Goal: Task Accomplishment & Management: Use online tool/utility

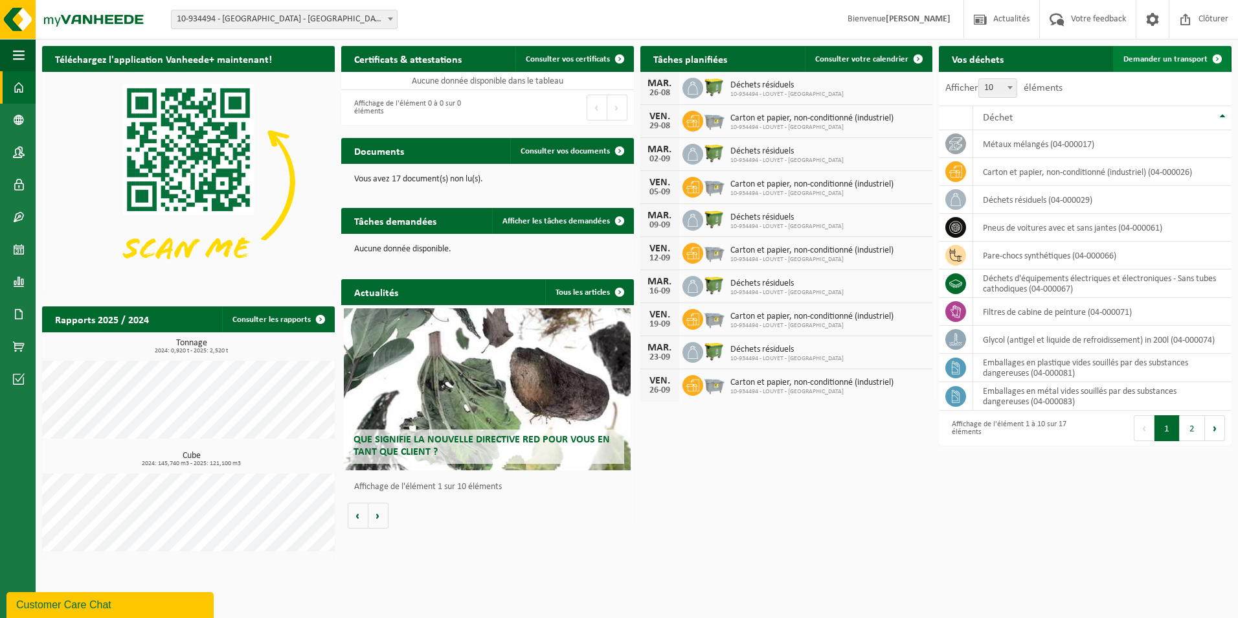
click at [1153, 61] on span "Demander un transport" at bounding box center [1165, 59] width 84 height 8
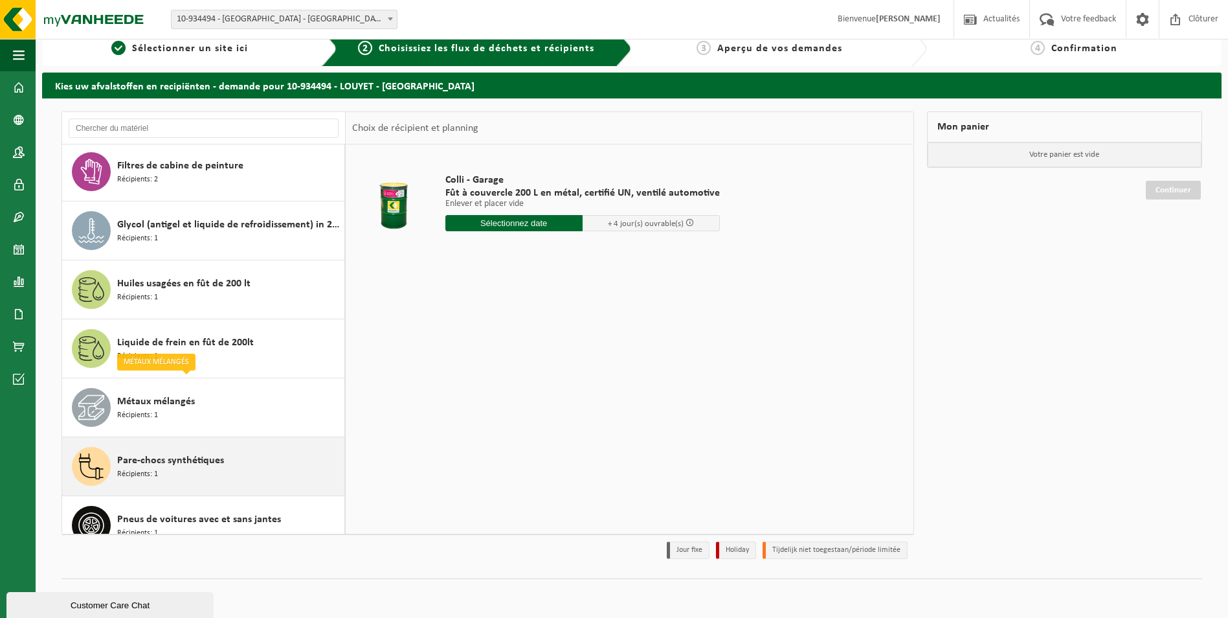
scroll to position [488, 0]
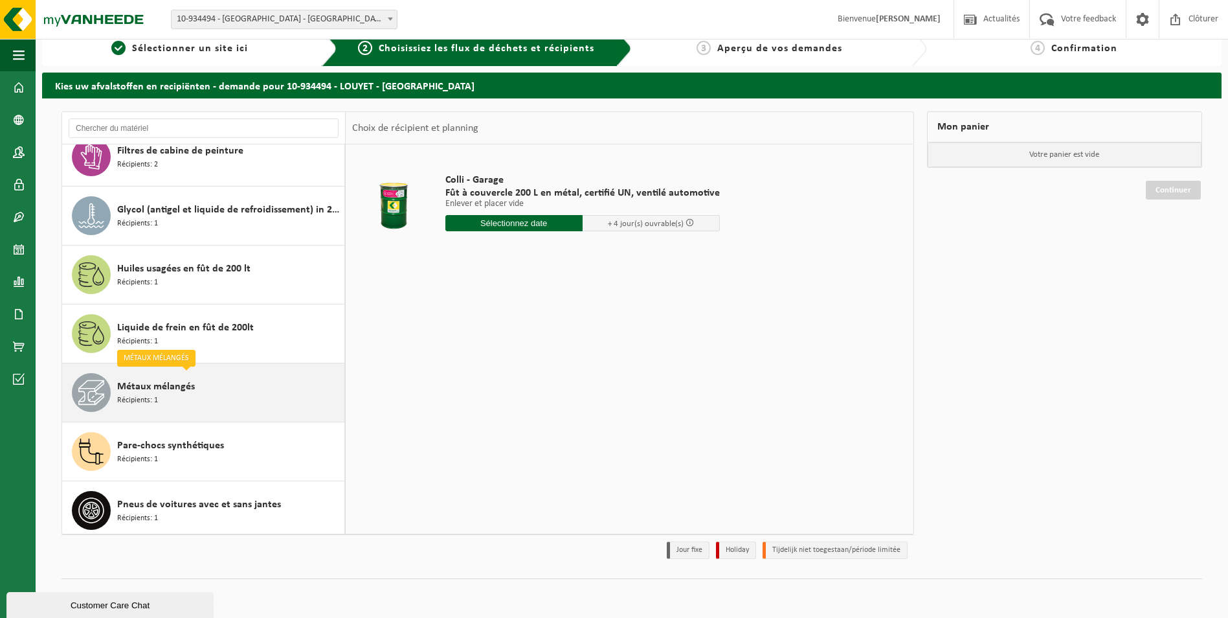
click at [278, 390] on div "Métaux mélangés Récipients: 1" at bounding box center [229, 392] width 224 height 39
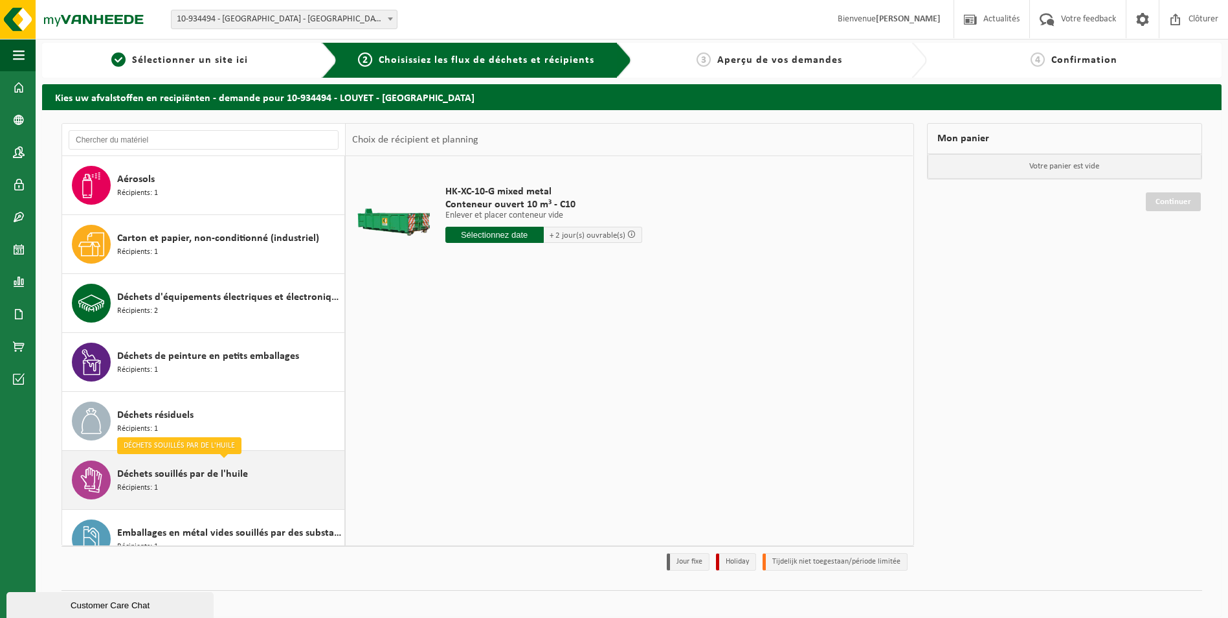
scroll to position [0, 0]
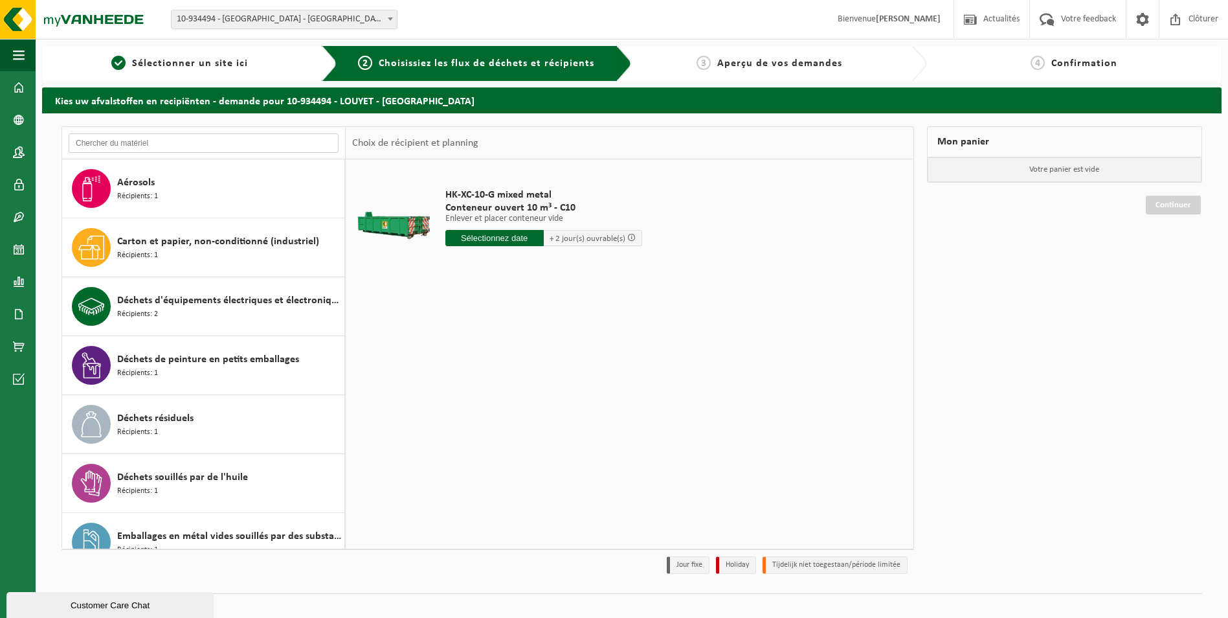
click at [231, 145] on input "text" at bounding box center [204, 142] width 270 height 19
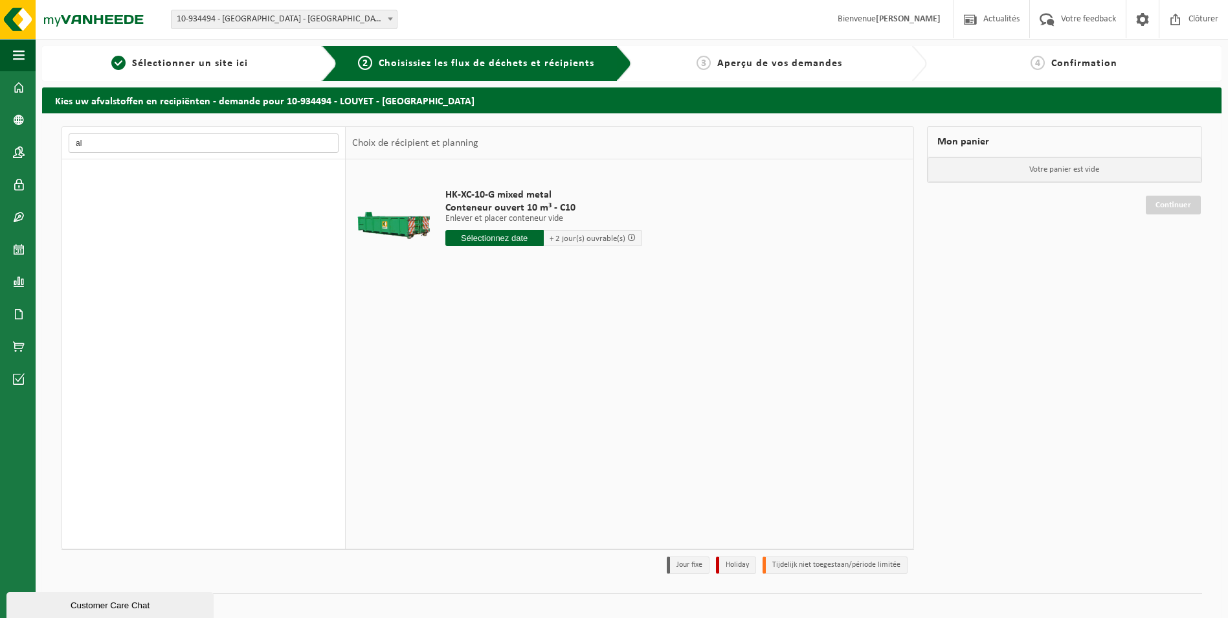
type input "a"
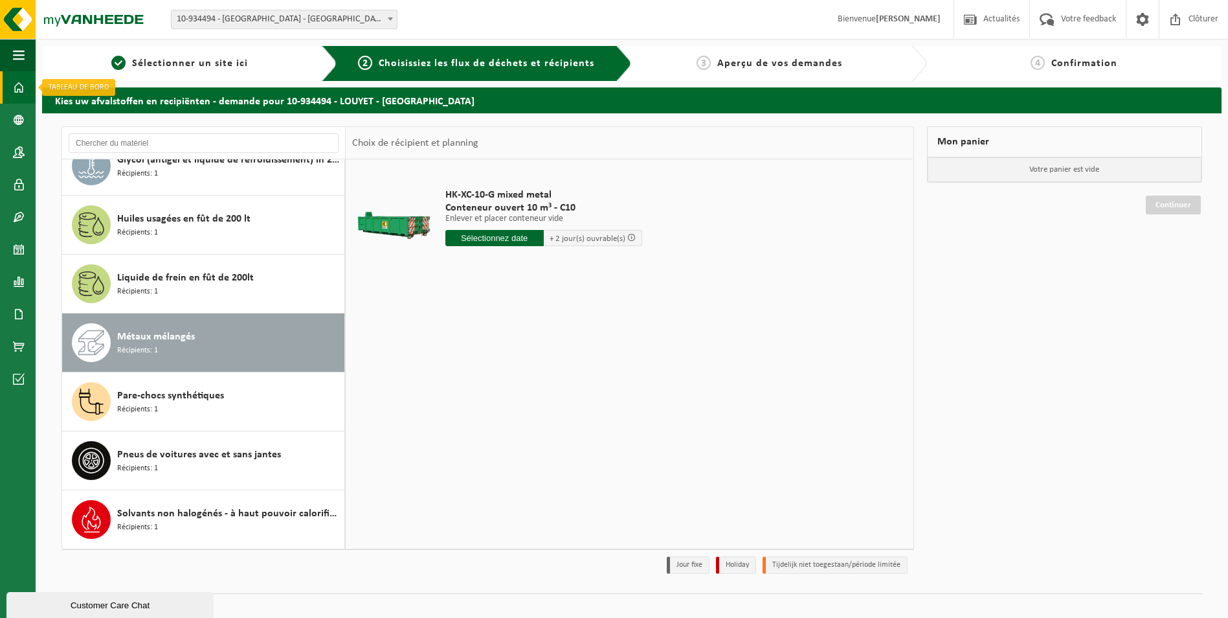
click at [24, 89] on span at bounding box center [19, 87] width 12 height 32
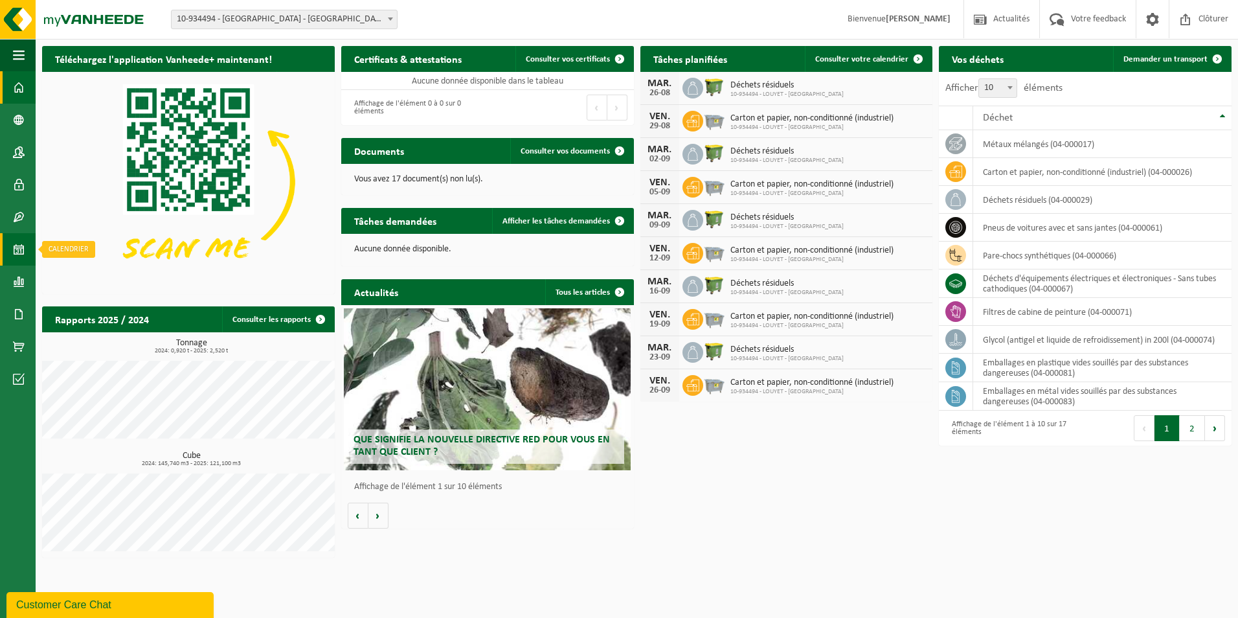
click at [13, 252] on span at bounding box center [19, 249] width 12 height 32
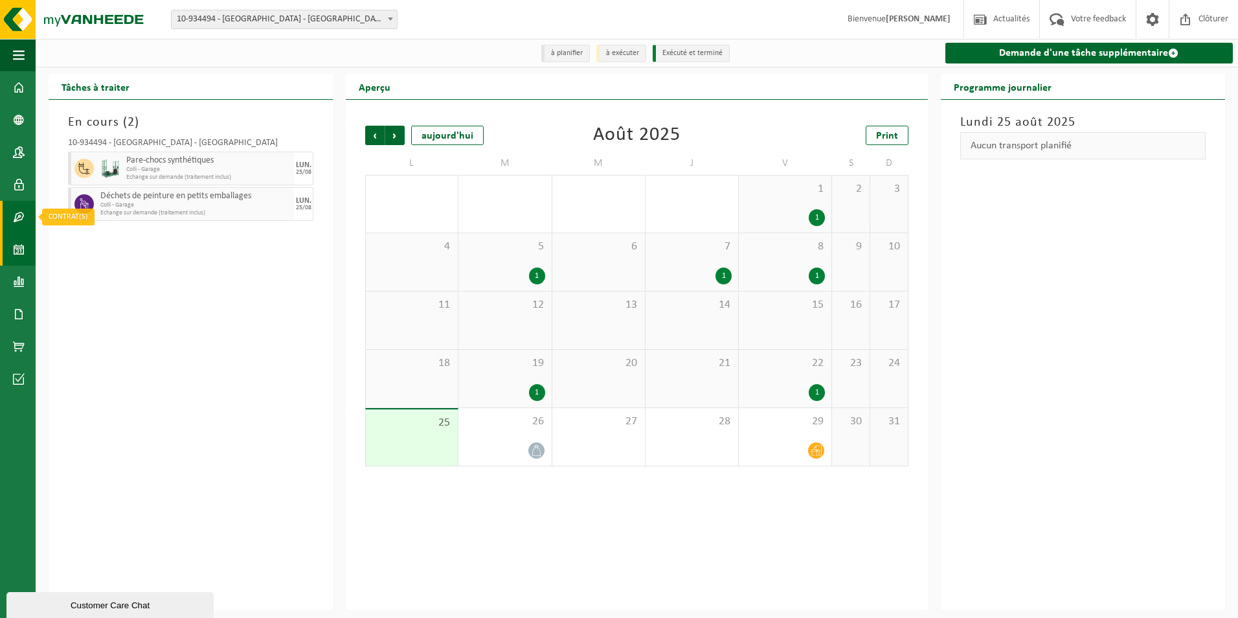
click at [17, 215] on span at bounding box center [19, 217] width 12 height 32
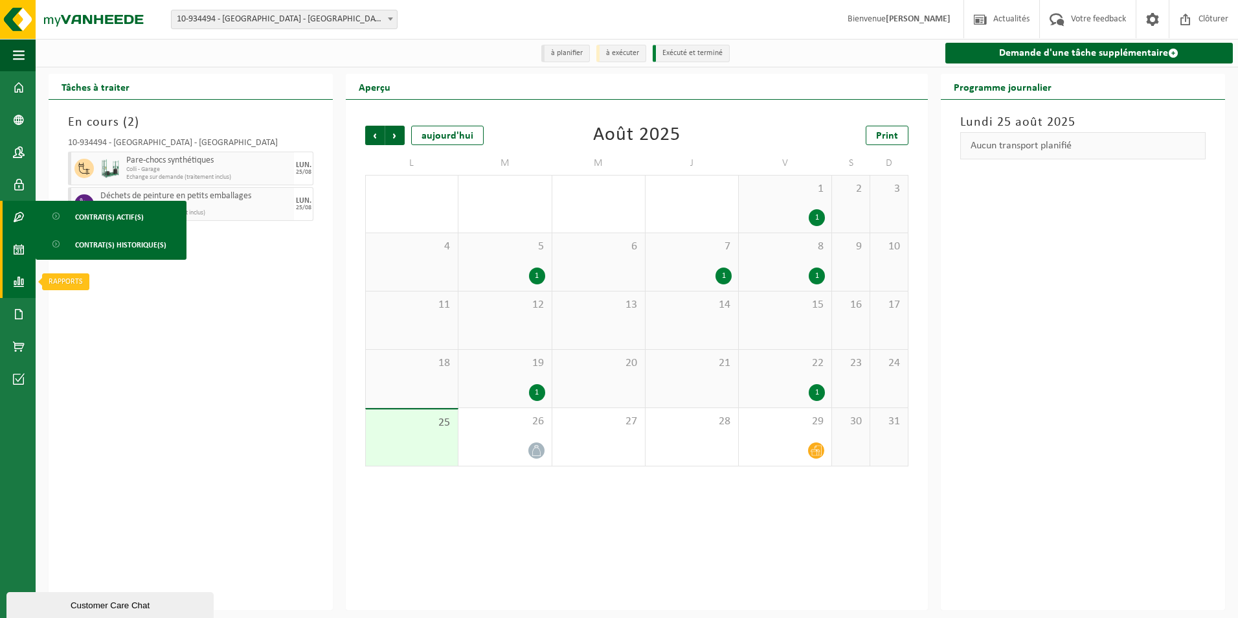
click at [21, 279] on span at bounding box center [19, 281] width 12 height 32
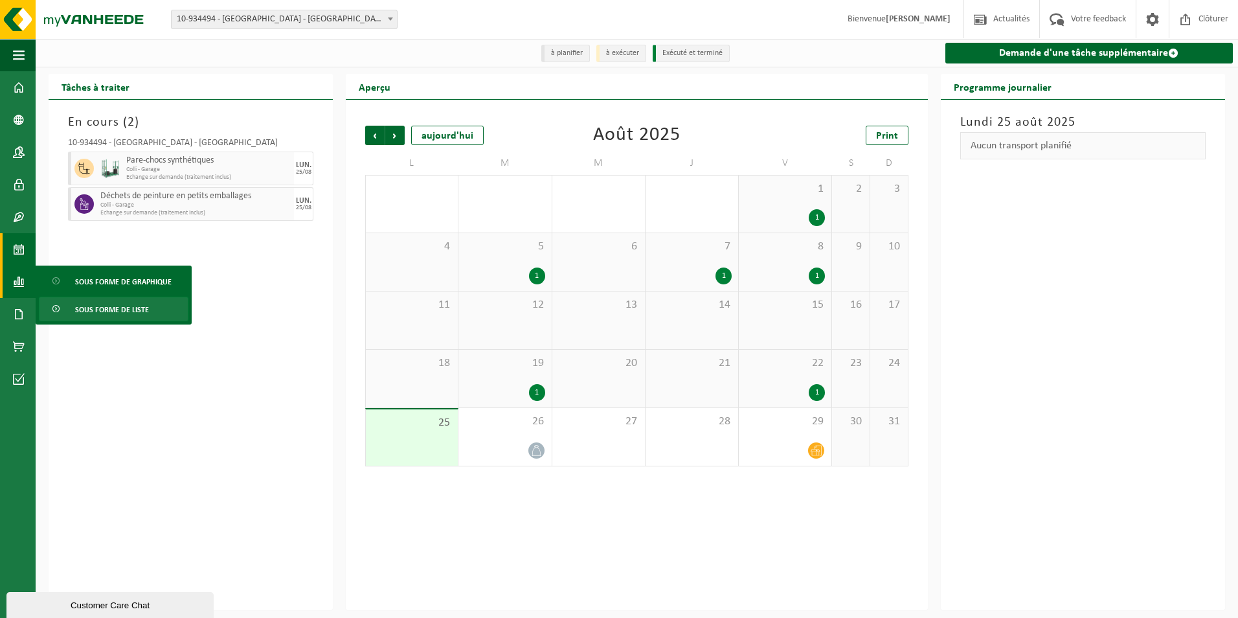
click at [91, 307] on span "Sous forme de liste" at bounding box center [112, 309] width 74 height 25
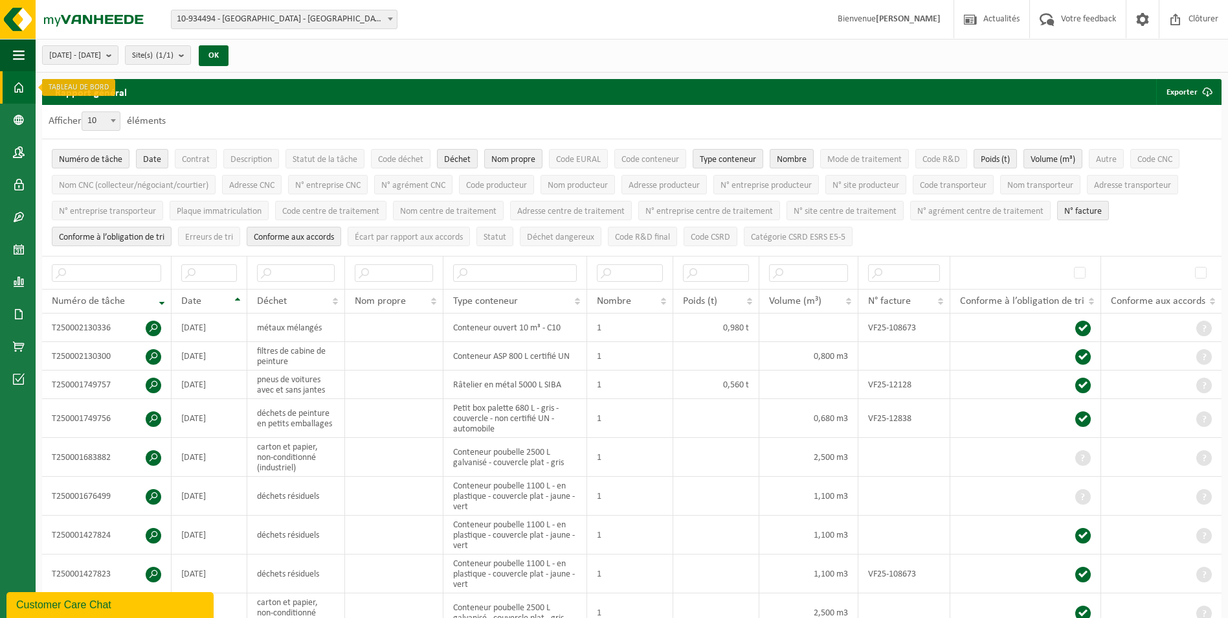
click at [23, 84] on span at bounding box center [19, 87] width 12 height 32
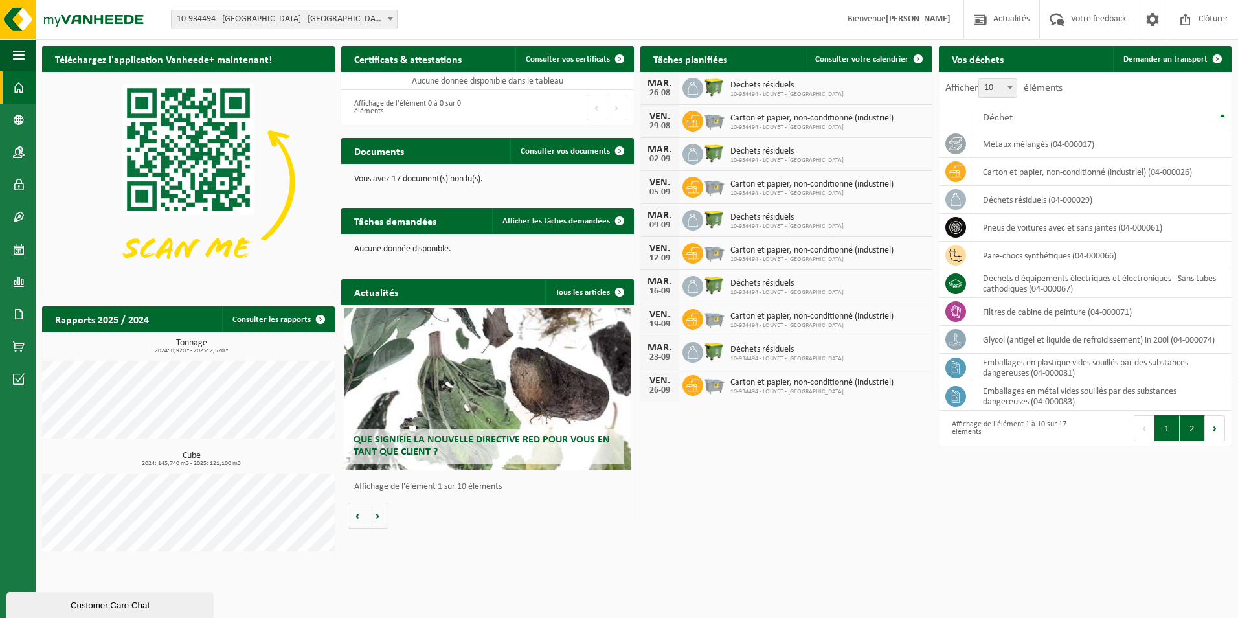
click at [1196, 431] on button "2" at bounding box center [1192, 428] width 25 height 26
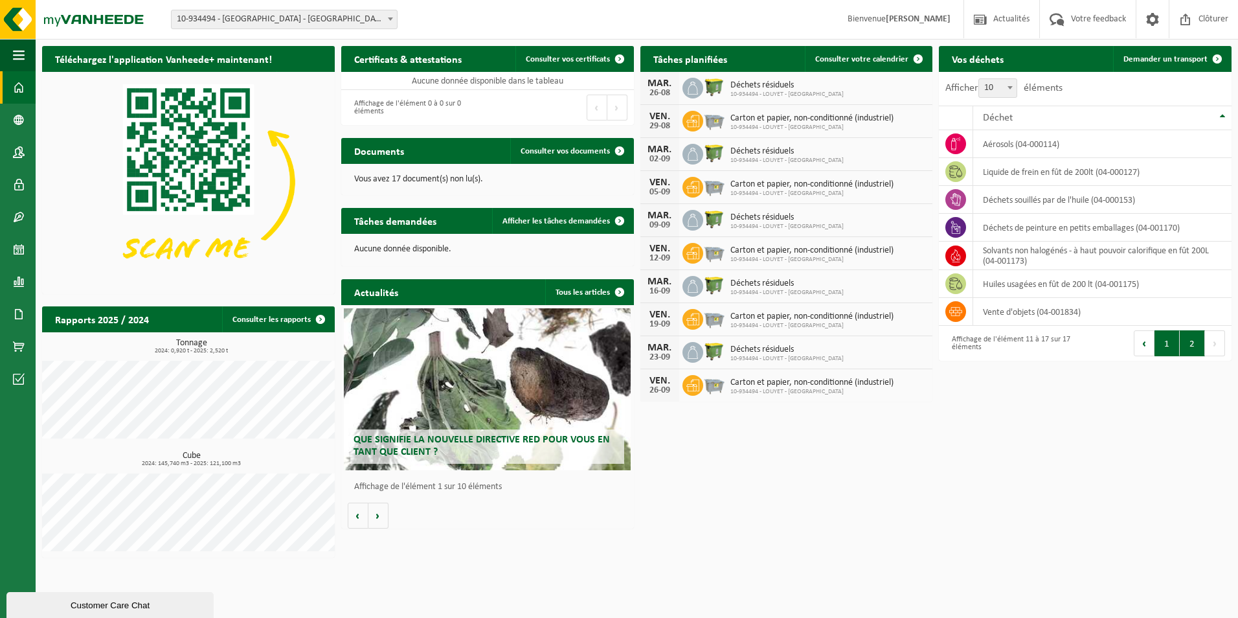
click at [1171, 343] on button "1" at bounding box center [1166, 343] width 25 height 26
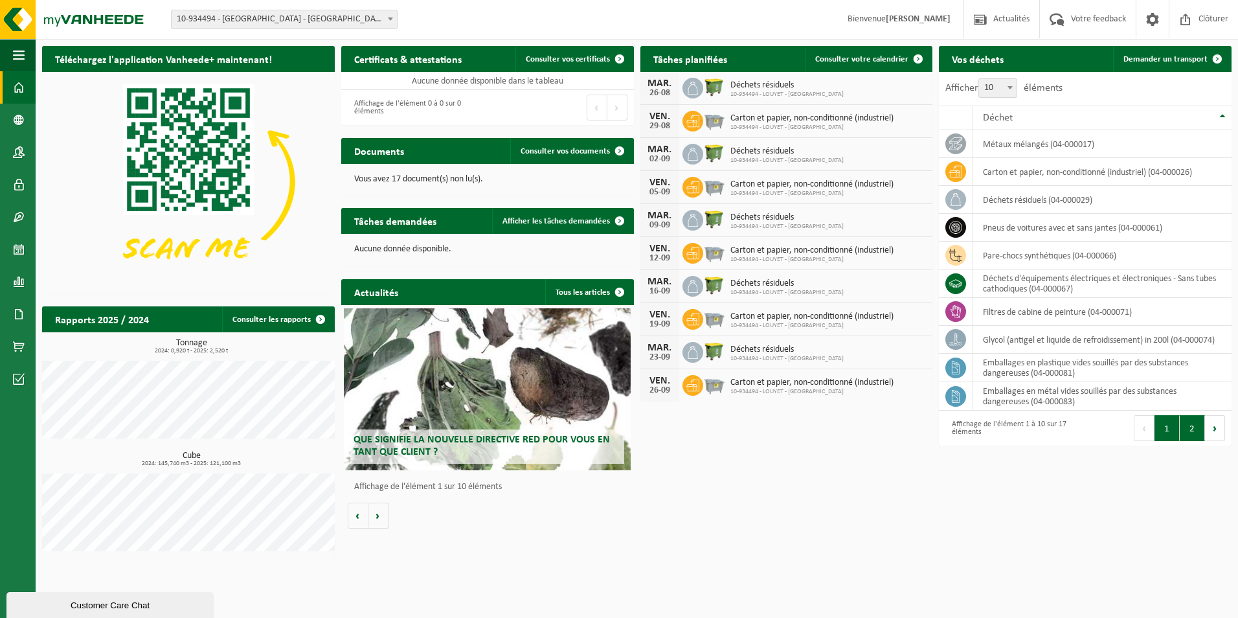
click at [1186, 428] on button "2" at bounding box center [1192, 428] width 25 height 26
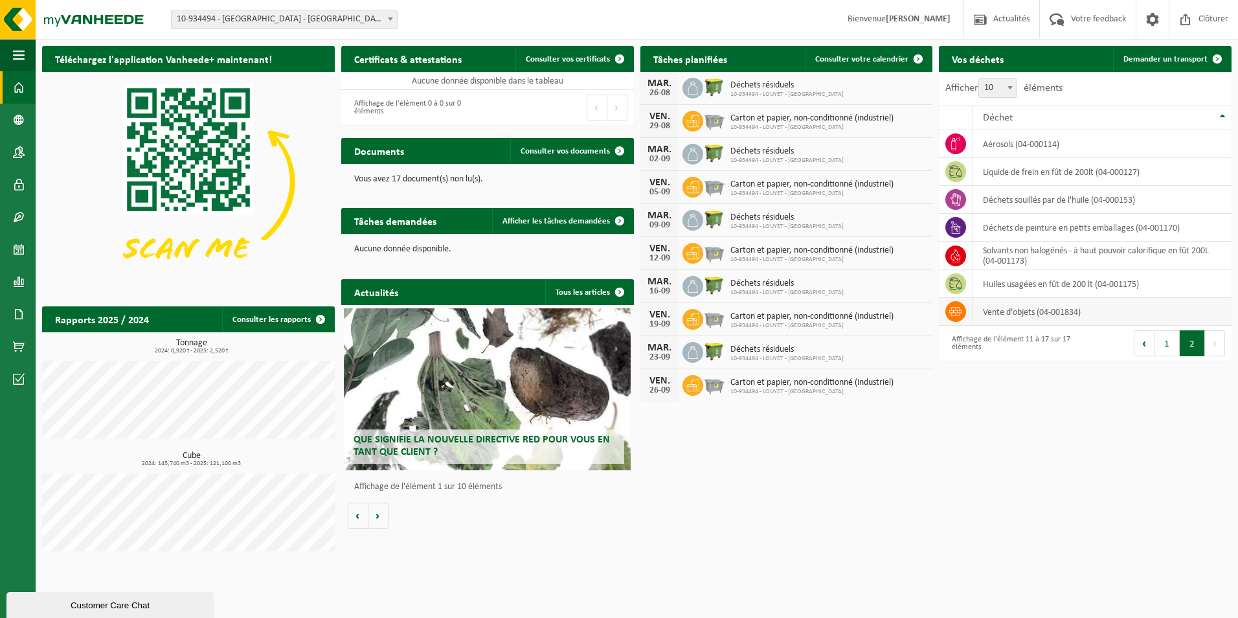
click at [1014, 317] on td "vente d'objets (04-001834)" at bounding box center [1102, 312] width 258 height 28
click at [957, 319] on span at bounding box center [955, 311] width 21 height 21
click at [1018, 494] on div "Téléchargez l'application Vanheede+ maintenant! Cachez Certificats & attestatio…" at bounding box center [637, 301] width 1196 height 524
click at [15, 86] on span at bounding box center [19, 87] width 12 height 32
